Goal: Browse casually

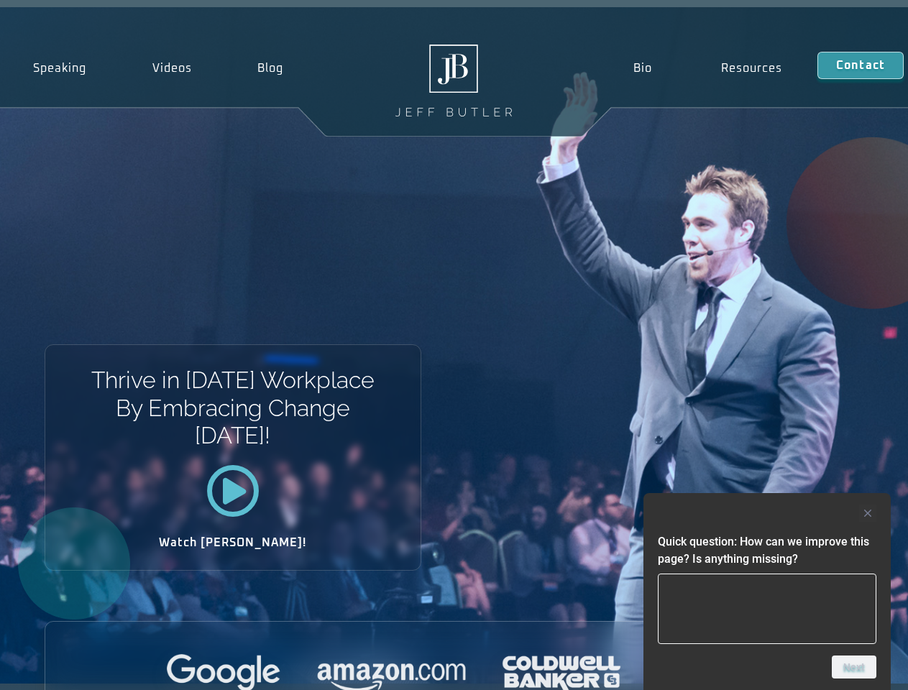
click at [454, 345] on div "Thrive in [DATE] Workplace By Embracing Change [DATE]! Watch [PERSON_NAME]!" at bounding box center [454, 345] width 908 height 677
click at [767, 513] on div at bounding box center [767, 513] width 219 height 17
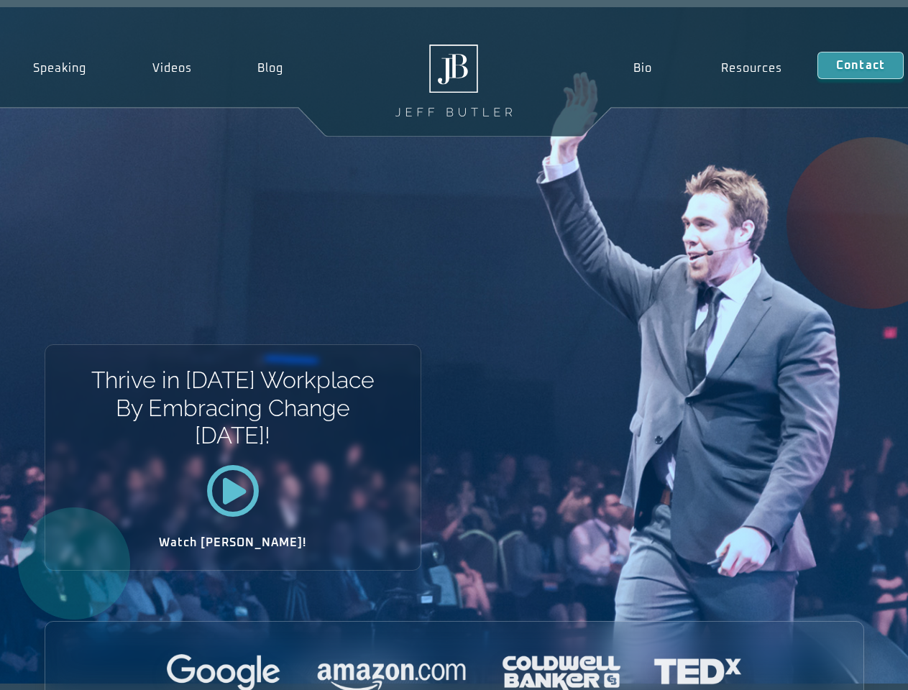
click at [854, 667] on div at bounding box center [454, 674] width 818 height 40
